Goal: Information Seeking & Learning: Learn about a topic

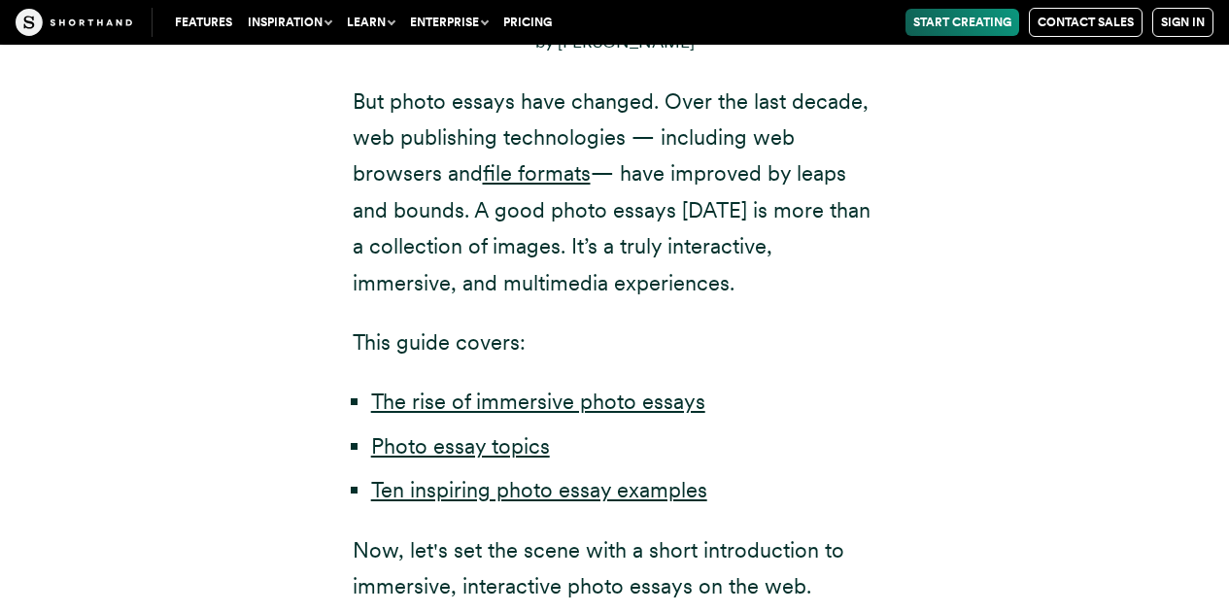
scroll to position [1247, 0]
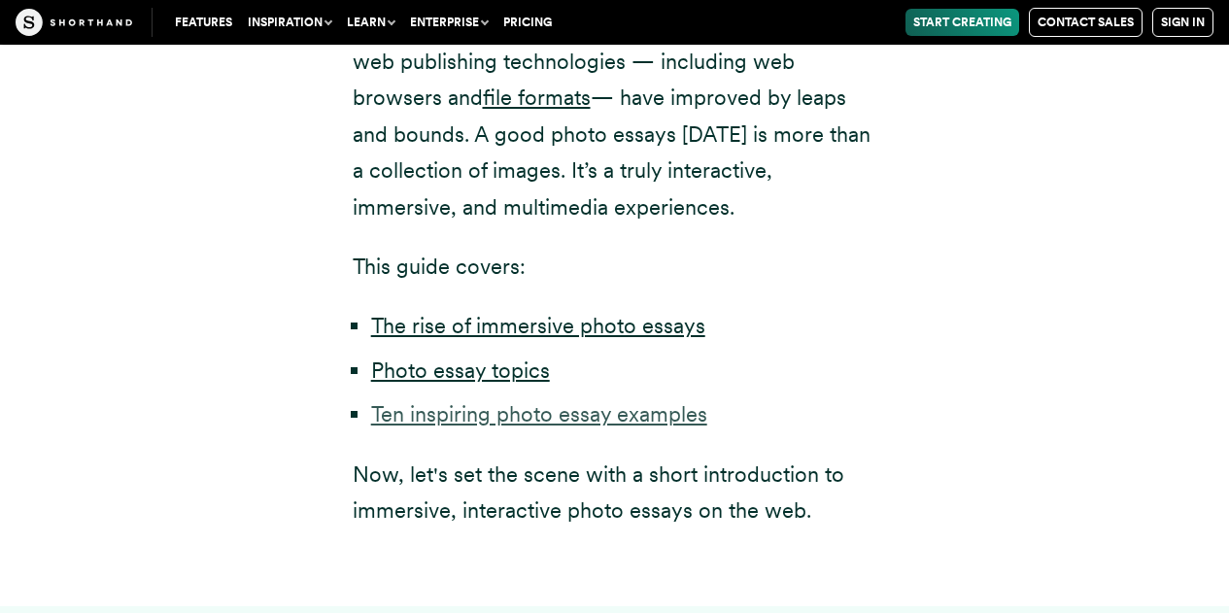
click at [604, 415] on link "Ten inspiring photo essay examples" at bounding box center [539, 413] width 336 height 25
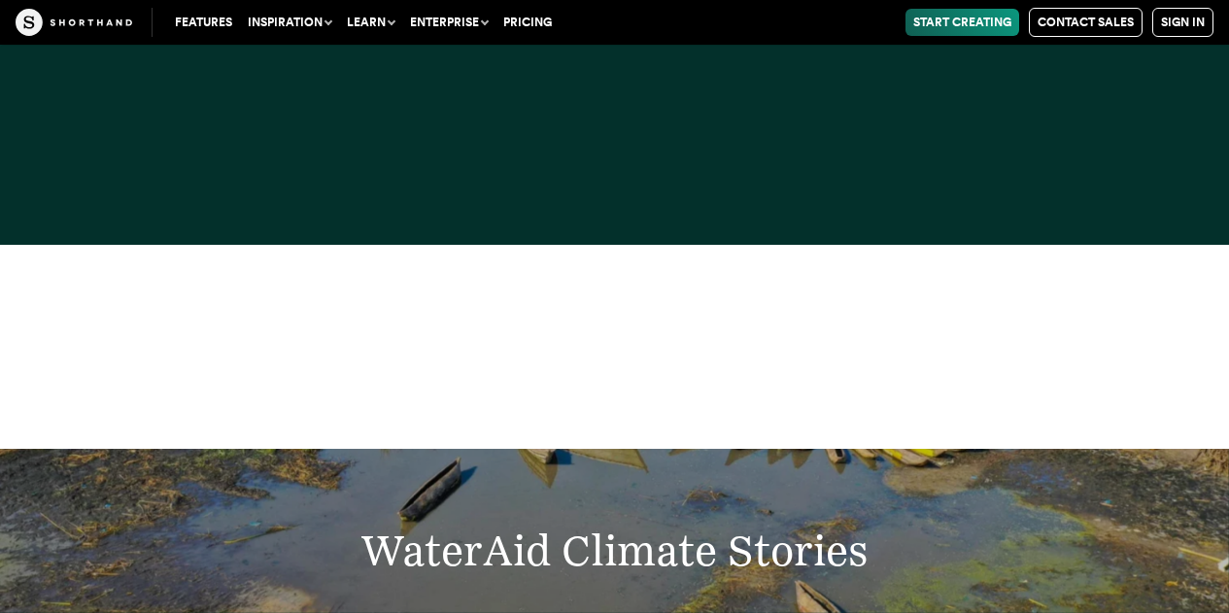
scroll to position [25906, 0]
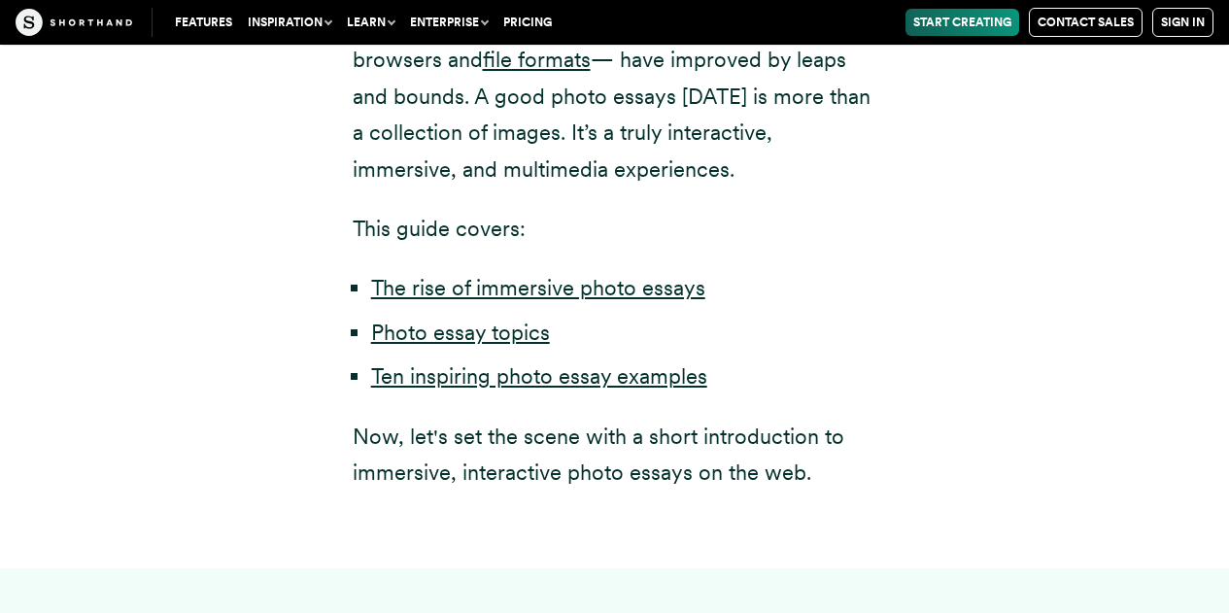
scroll to position [1115, 0]
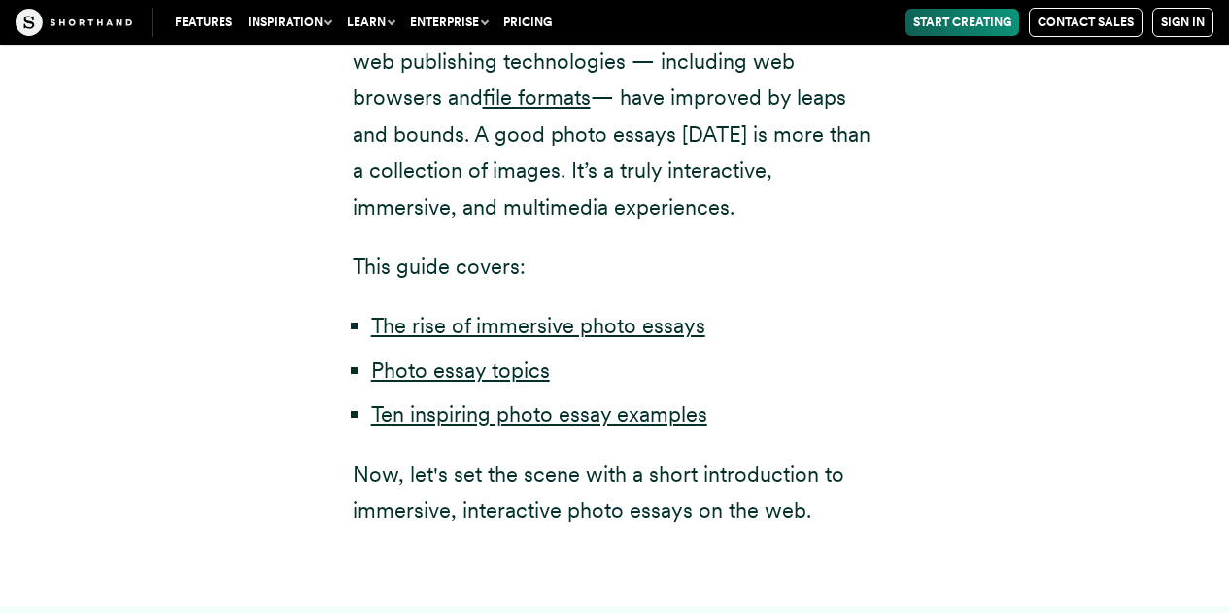
click at [616, 429] on li "Ten inspiring photo essay examples" at bounding box center [624, 414] width 506 height 36
click at [620, 423] on link "Ten inspiring photo essay examples" at bounding box center [539, 413] width 336 height 25
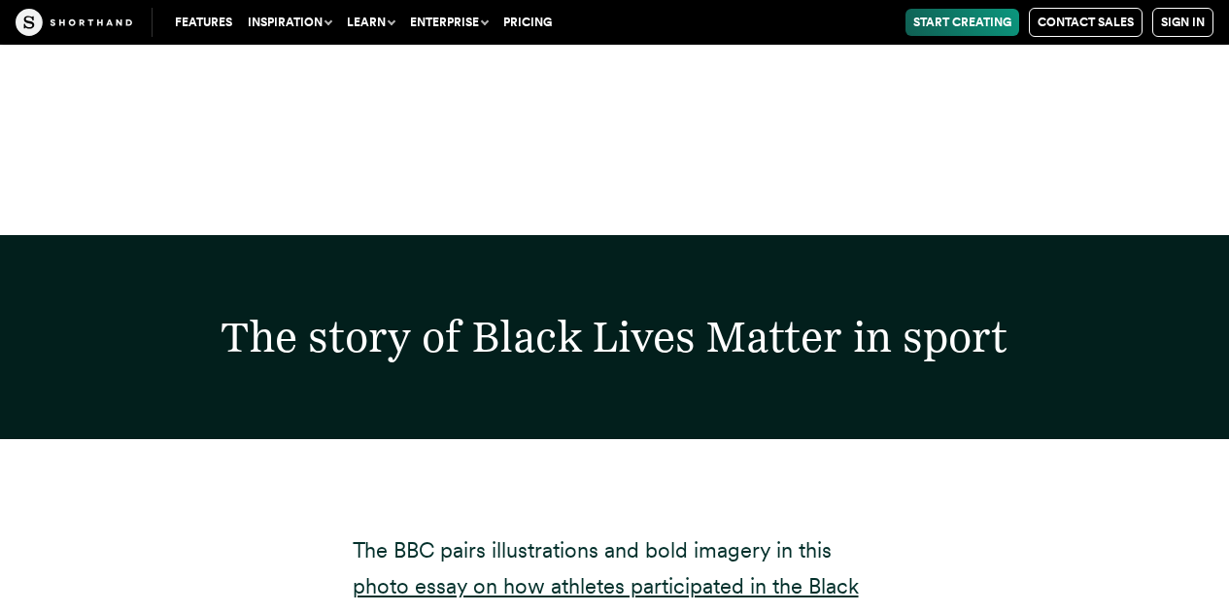
scroll to position [20008, 0]
